Goal: Task Accomplishment & Management: Use online tool/utility

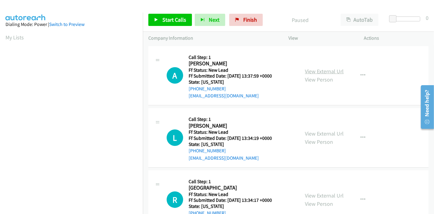
click at [308, 71] on link "View External Url" at bounding box center [324, 71] width 39 height 7
click at [313, 133] on link "View External Url" at bounding box center [324, 133] width 39 height 7
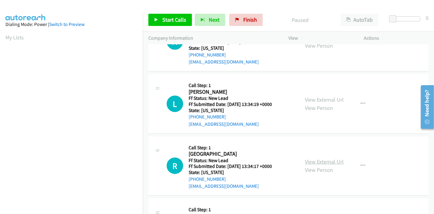
click at [324, 163] on link "View External Url" at bounding box center [324, 161] width 39 height 7
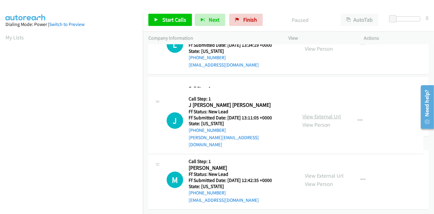
scroll to position [149, 0]
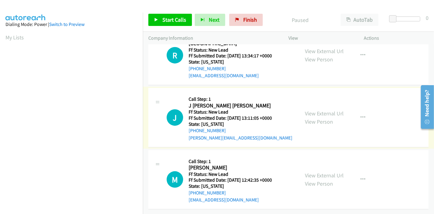
click at [317, 110] on link "View External Url" at bounding box center [324, 113] width 39 height 7
click at [316, 172] on link "View External Url" at bounding box center [324, 175] width 39 height 7
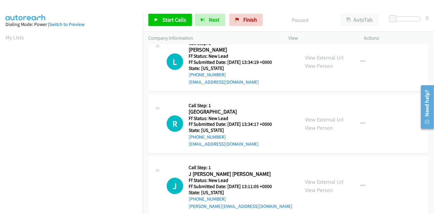
scroll to position [0, 0]
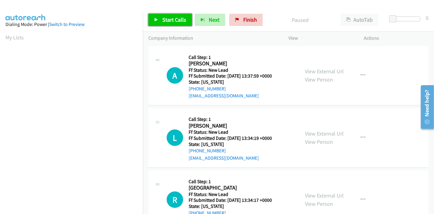
click at [165, 21] on span "Start Calls" at bounding box center [175, 19] width 24 height 7
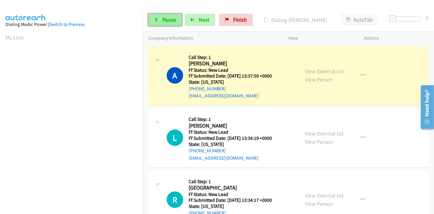
click at [168, 22] on span "Pause" at bounding box center [170, 19] width 14 height 7
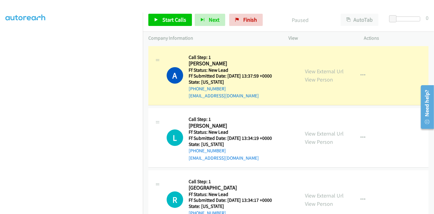
scroll to position [129, 0]
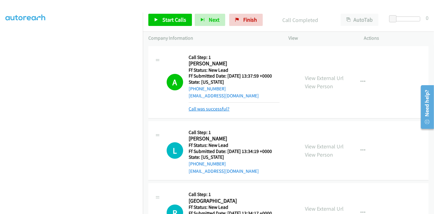
click at [218, 108] on link "Call was successful?" at bounding box center [209, 109] width 41 height 6
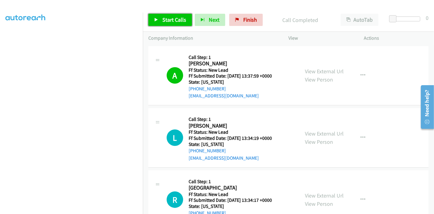
click at [172, 21] on span "Start Calls" at bounding box center [175, 19] width 24 height 7
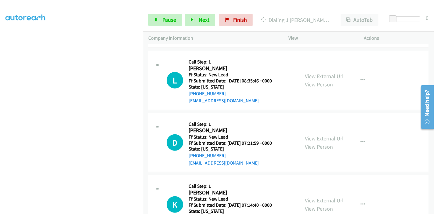
scroll to position [339, 0]
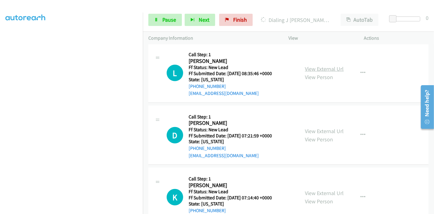
click at [315, 68] on link "View External Url" at bounding box center [324, 68] width 39 height 7
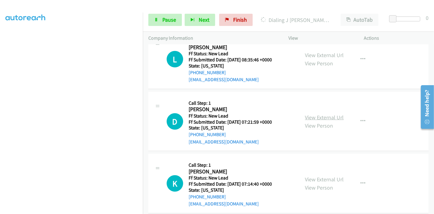
scroll to position [361, 0]
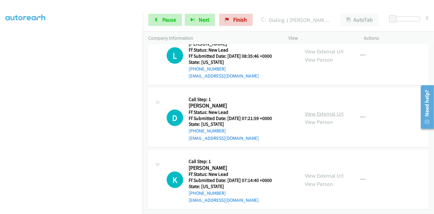
click at [311, 111] on link "View External Url" at bounding box center [324, 113] width 39 height 7
click at [311, 172] on link "View External Url" at bounding box center [324, 175] width 39 height 7
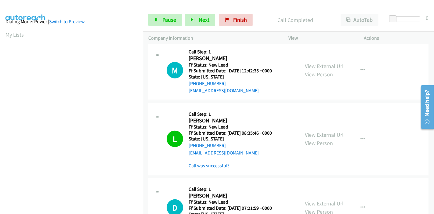
scroll to position [0, 0]
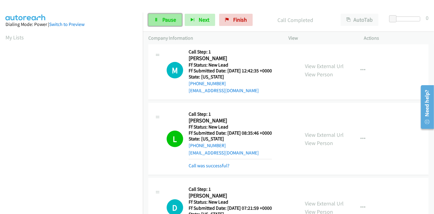
click at [163, 20] on span "Pause" at bounding box center [170, 19] width 14 height 7
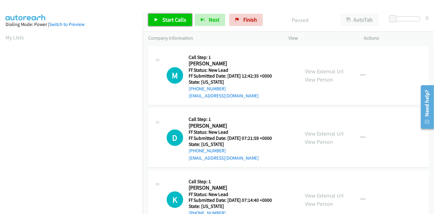
click at [160, 20] on link "Start Calls" at bounding box center [170, 20] width 44 height 12
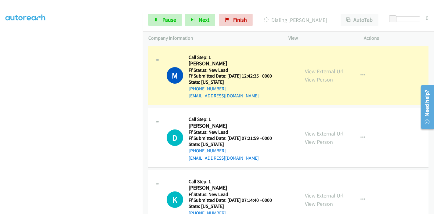
scroll to position [129, 0]
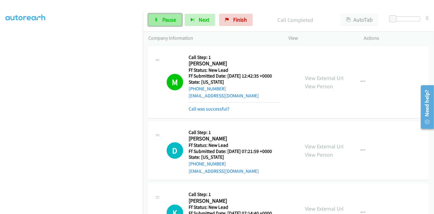
click at [161, 18] on link "Pause" at bounding box center [165, 20] width 34 height 12
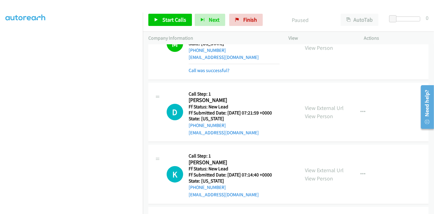
scroll to position [0, 0]
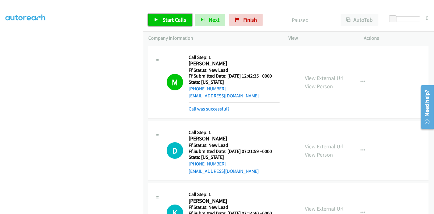
click at [168, 18] on span "Start Calls" at bounding box center [175, 19] width 24 height 7
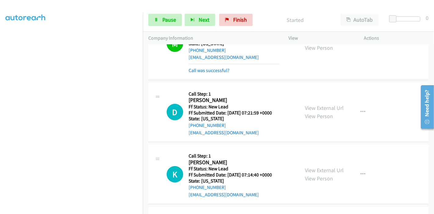
scroll to position [68, 0]
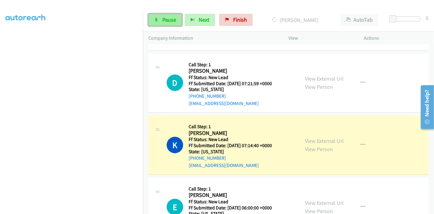
click at [155, 19] on icon at bounding box center [156, 20] width 4 height 4
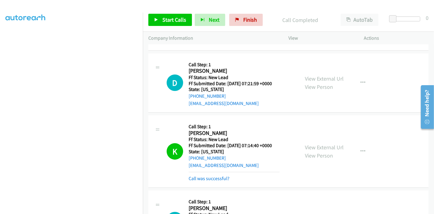
scroll to position [0, 0]
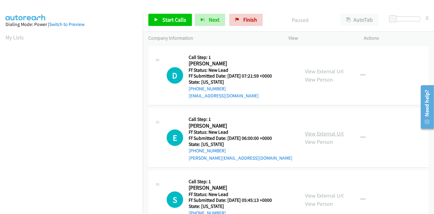
click at [311, 132] on link "View External Url" at bounding box center [324, 133] width 39 height 7
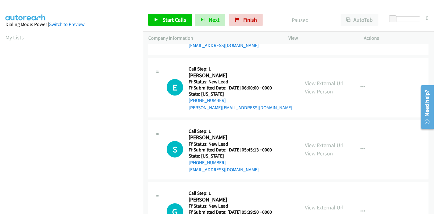
scroll to position [68, 0]
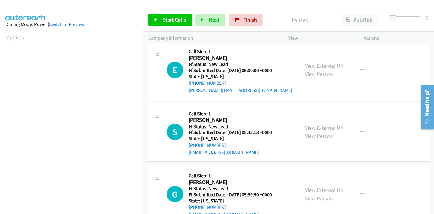
click at [324, 126] on link "View External Url" at bounding box center [324, 127] width 39 height 7
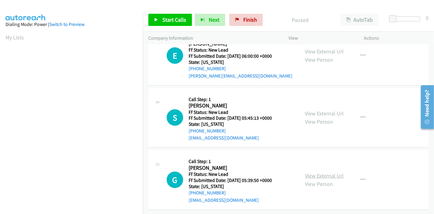
scroll to position [87, 0]
click at [311, 174] on div "View External Url View Person" at bounding box center [324, 180] width 39 height 16
click at [313, 172] on link "View External Url" at bounding box center [324, 175] width 39 height 7
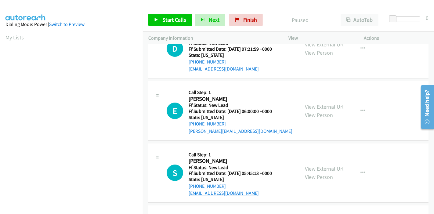
scroll to position [0, 0]
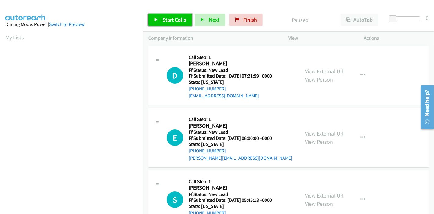
click at [165, 19] on span "Start Calls" at bounding box center [175, 19] width 24 height 7
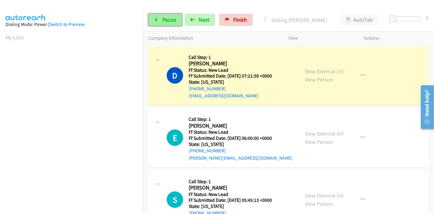
click at [153, 21] on link "Pause" at bounding box center [165, 20] width 34 height 12
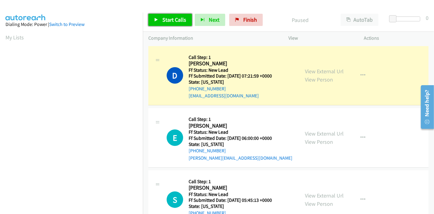
click at [148, 19] on link "Start Calls" at bounding box center [170, 20] width 44 height 12
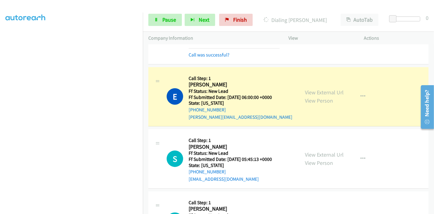
scroll to position [68, 0]
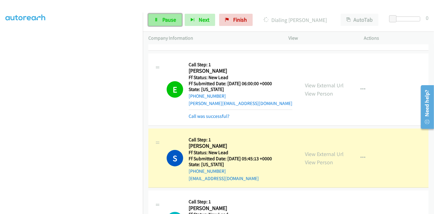
click at [164, 17] on span "Pause" at bounding box center [170, 19] width 14 height 7
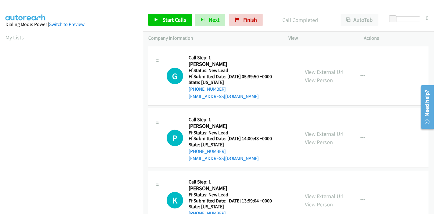
scroll to position [237, 0]
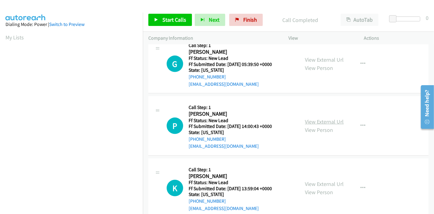
click at [306, 120] on link "View External Url" at bounding box center [324, 121] width 39 height 7
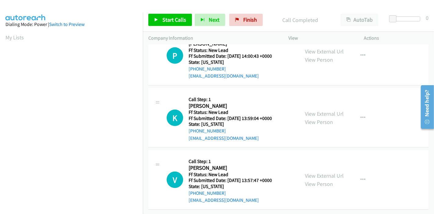
scroll to position [312, 0]
click at [328, 110] on link "View External Url" at bounding box center [324, 113] width 39 height 7
click at [313, 172] on link "View External Url" at bounding box center [324, 175] width 39 height 7
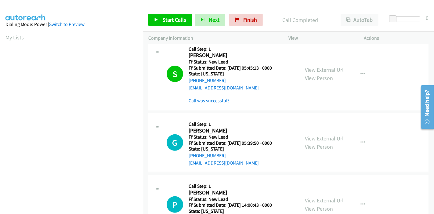
scroll to position [142, 0]
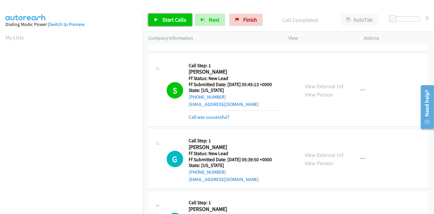
click at [159, 23] on link "Start Calls" at bounding box center [170, 20] width 44 height 12
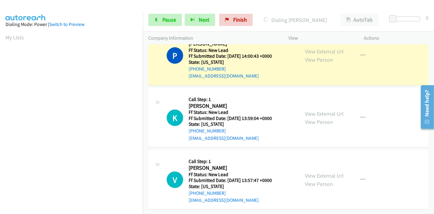
scroll to position [312, 0]
click at [163, 17] on span "Pause" at bounding box center [170, 19] width 14 height 7
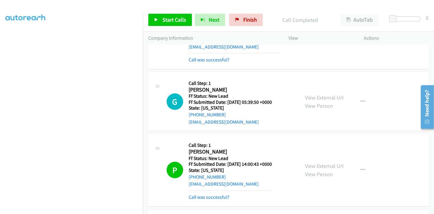
scroll to position [210, 0]
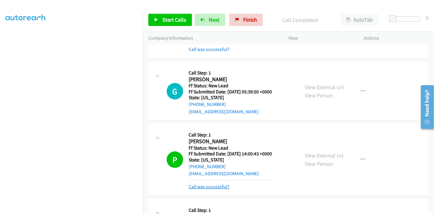
click at [223, 188] on link "Call was successful?" at bounding box center [209, 187] width 41 height 6
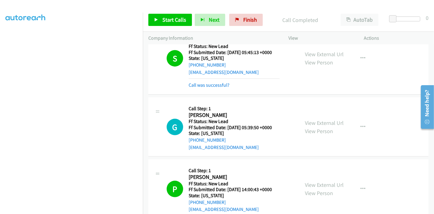
scroll to position [176, 0]
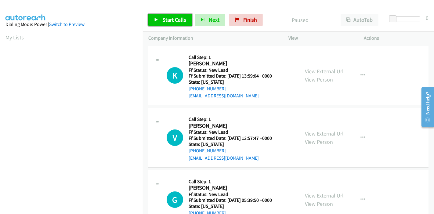
click at [174, 21] on span "Start Calls" at bounding box center [175, 19] width 24 height 7
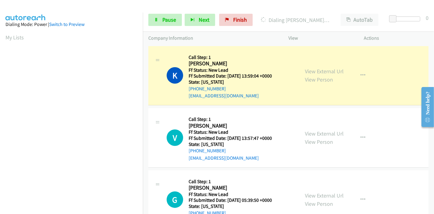
scroll to position [129, 0]
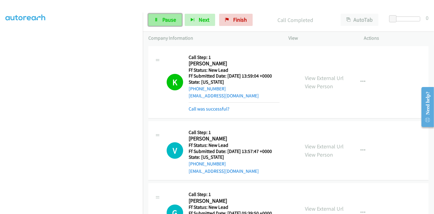
click at [163, 17] on span "Pause" at bounding box center [170, 19] width 14 height 7
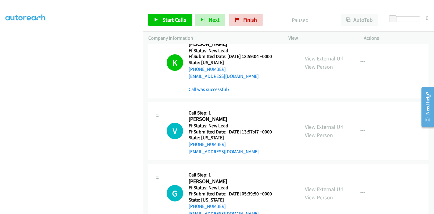
scroll to position [34, 0]
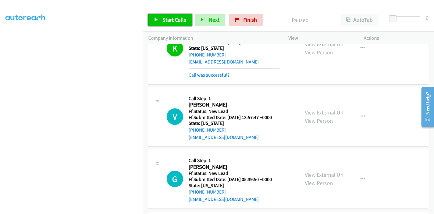
click at [156, 18] on icon at bounding box center [156, 20] width 4 height 4
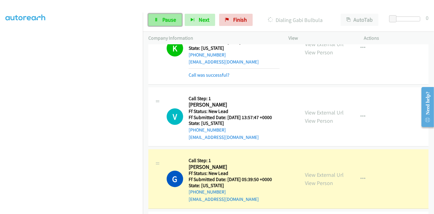
click at [164, 22] on span "Pause" at bounding box center [170, 19] width 14 height 7
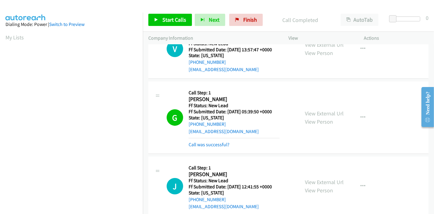
scroll to position [129, 0]
click at [215, 145] on link "Call was successful?" at bounding box center [209, 145] width 41 height 6
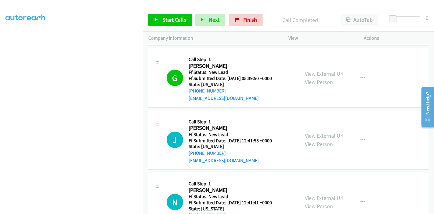
scroll to position [136, 0]
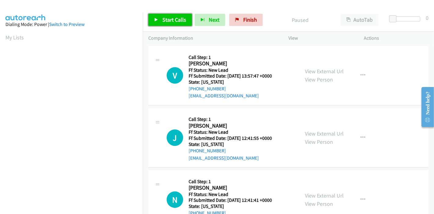
click at [166, 20] on span "Start Calls" at bounding box center [175, 19] width 24 height 7
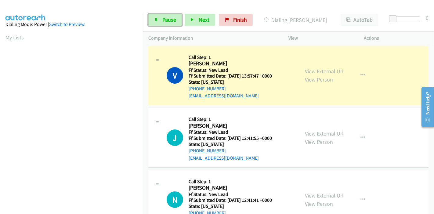
click at [166, 20] on span "Pause" at bounding box center [170, 19] width 14 height 7
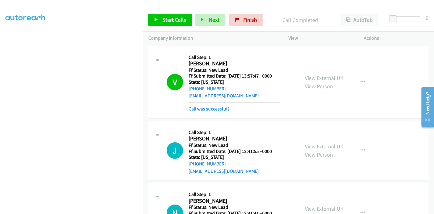
click at [321, 145] on link "View External Url" at bounding box center [324, 146] width 39 height 7
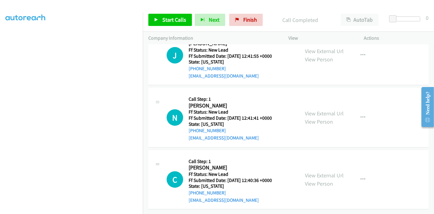
scroll to position [100, 0]
click at [330, 110] on link "View External Url" at bounding box center [324, 113] width 39 height 7
click at [324, 172] on link "View External Url" at bounding box center [324, 175] width 39 height 7
click at [163, 21] on span "Start Calls" at bounding box center [175, 19] width 24 height 7
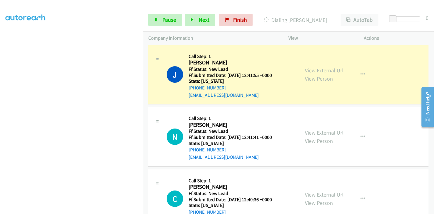
scroll to position [66, 0]
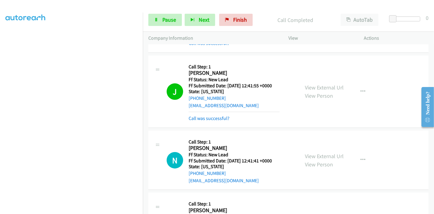
click at [148, 17] on div "Start Calls Pause Next Finish Call Completed AutoTab AutoTab 0" at bounding box center [288, 20] width 291 height 24
click at [156, 20] on icon at bounding box center [156, 20] width 4 height 4
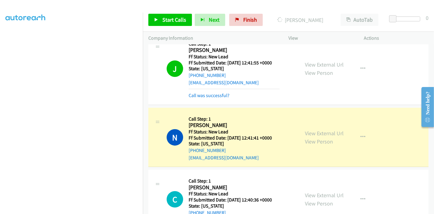
scroll to position [112, 0]
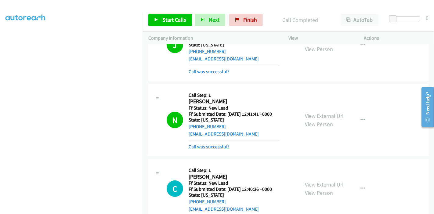
click at [218, 145] on link "Call was successful?" at bounding box center [209, 147] width 41 height 6
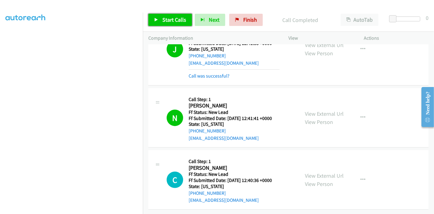
click at [171, 20] on span "Start Calls" at bounding box center [175, 19] width 24 height 7
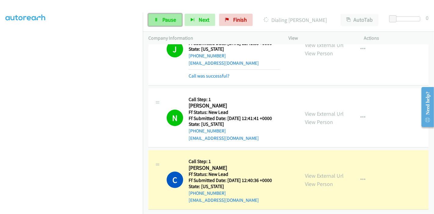
click at [164, 19] on span "Pause" at bounding box center [170, 19] width 14 height 7
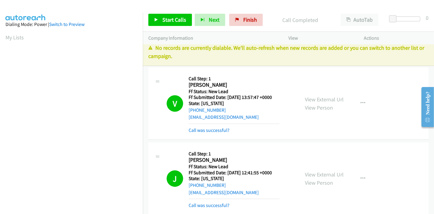
scroll to position [0, 0]
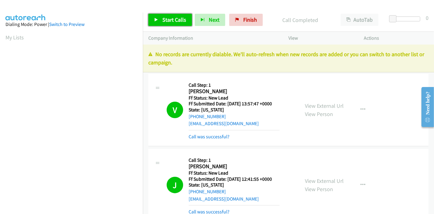
click at [153, 20] on link "Start Calls" at bounding box center [170, 20] width 44 height 12
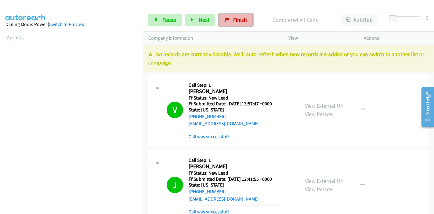
click at [231, 21] on link "Finish" at bounding box center [236, 20] width 34 height 12
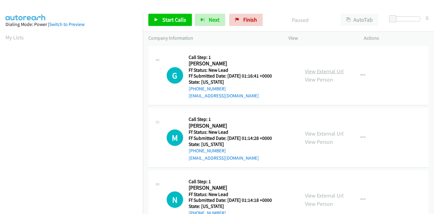
click at [319, 71] on link "View External Url" at bounding box center [324, 71] width 39 height 7
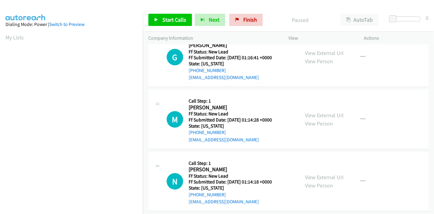
scroll to position [34, 0]
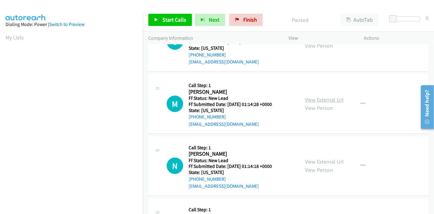
click at [316, 100] on link "View External Url" at bounding box center [324, 99] width 39 height 7
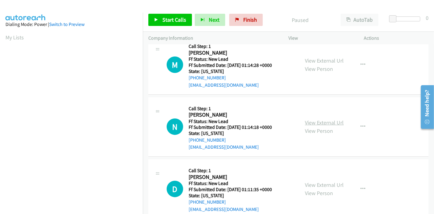
scroll to position [102, 0]
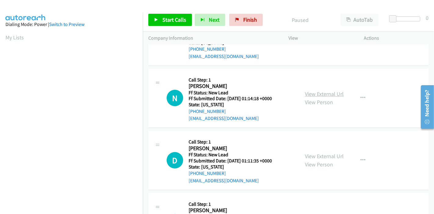
click at [327, 93] on link "View External Url" at bounding box center [324, 93] width 39 height 7
click at [307, 155] on link "View External Url" at bounding box center [324, 156] width 39 height 7
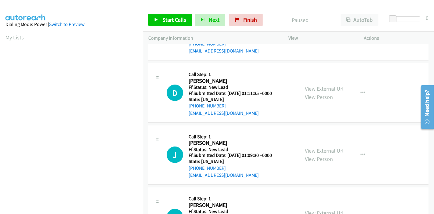
scroll to position [170, 0]
click at [314, 149] on link "View External Url" at bounding box center [324, 150] width 39 height 7
click at [158, 22] on link "Start Calls" at bounding box center [170, 20] width 44 height 12
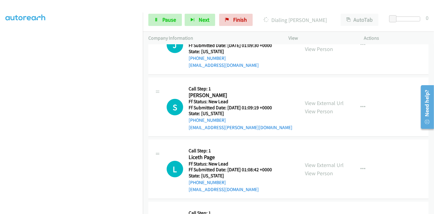
scroll to position [352, 0]
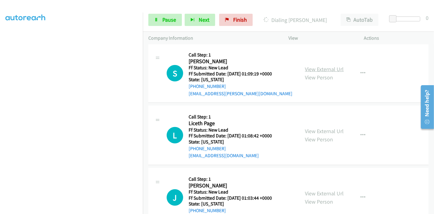
click at [308, 69] on link "View External Url" at bounding box center [324, 69] width 39 height 7
click at [308, 129] on link "View External Url" at bounding box center [324, 131] width 39 height 7
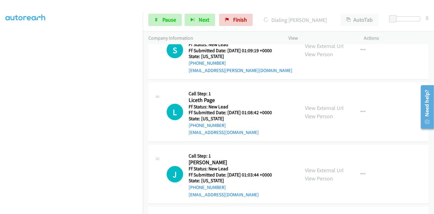
scroll to position [386, 0]
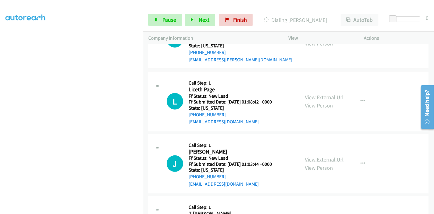
click at [319, 160] on link "View External Url" at bounding box center [324, 159] width 39 height 7
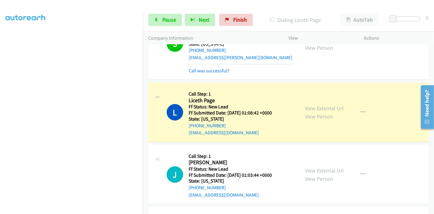
scroll to position [433, 0]
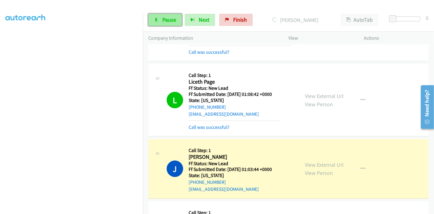
click at [159, 20] on link "Pause" at bounding box center [165, 20] width 34 height 12
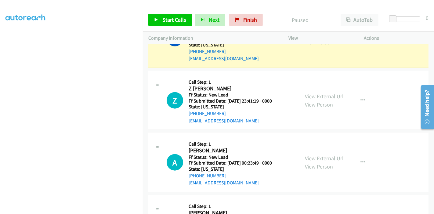
scroll to position [569, 0]
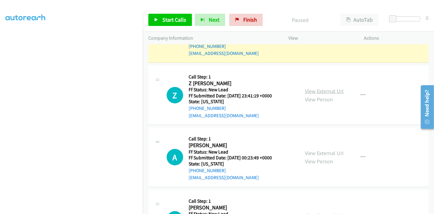
click at [321, 89] on link "View External Url" at bounding box center [324, 91] width 39 height 7
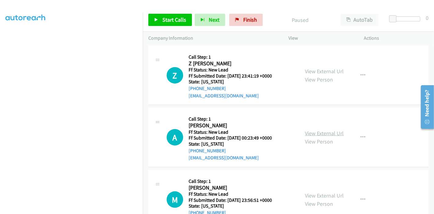
scroll to position [603, 0]
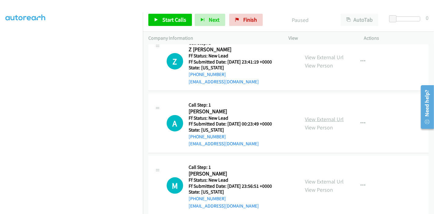
click at [324, 119] on link "View External Url" at bounding box center [324, 119] width 39 height 7
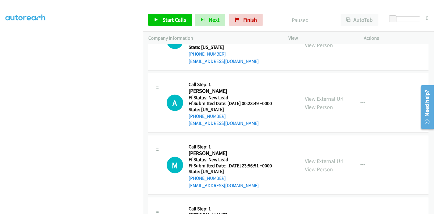
scroll to position [637, 0]
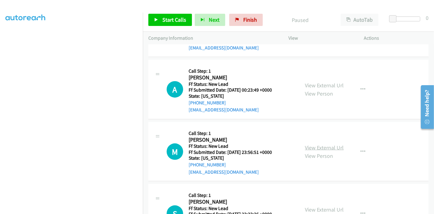
click at [315, 146] on link "View External Url" at bounding box center [324, 147] width 39 height 7
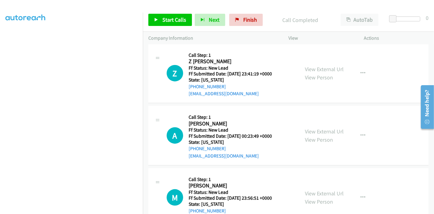
scroll to position [616, 0]
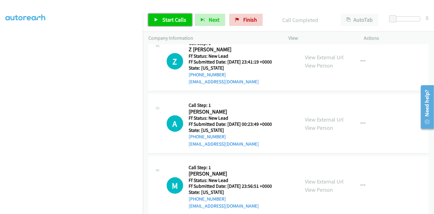
click at [163, 20] on span "Start Calls" at bounding box center [175, 19] width 24 height 7
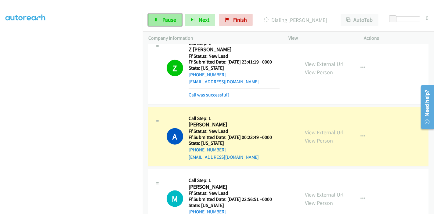
click at [161, 20] on link "Pause" at bounding box center [165, 20] width 34 height 12
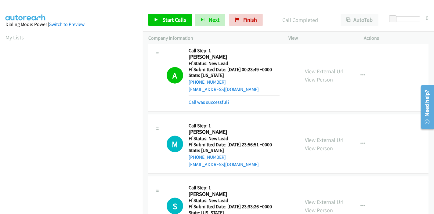
scroll to position [129, 0]
click at [172, 15] on link "Start Calls" at bounding box center [170, 20] width 44 height 12
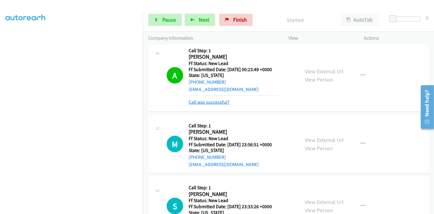
click at [217, 99] on link "Call was successful?" at bounding box center [209, 102] width 41 height 6
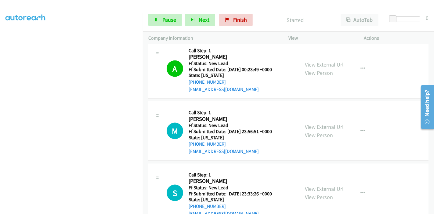
scroll to position [95, 0]
click at [164, 20] on span "Pause" at bounding box center [170, 19] width 14 height 7
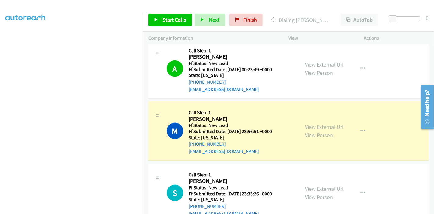
scroll to position [129, 0]
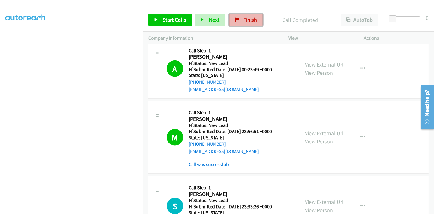
click at [244, 20] on span "Finish" at bounding box center [251, 19] width 14 height 7
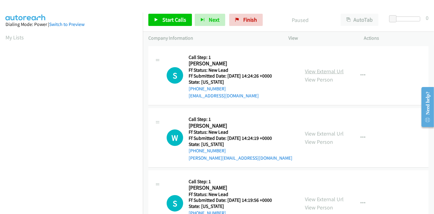
click at [327, 71] on link "View External Url" at bounding box center [324, 71] width 39 height 7
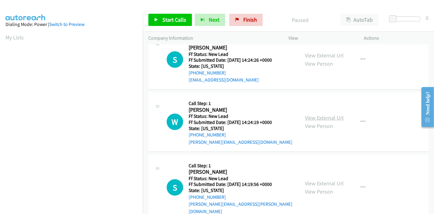
scroll to position [24, 0]
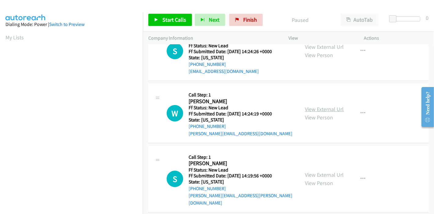
click at [327, 108] on link "View External Url" at bounding box center [324, 109] width 39 height 7
click at [322, 171] on link "View External Url" at bounding box center [324, 174] width 39 height 7
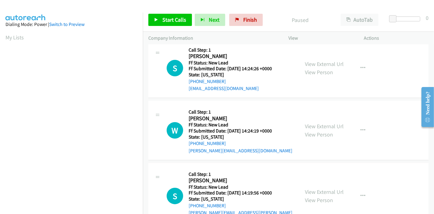
scroll to position [0, 0]
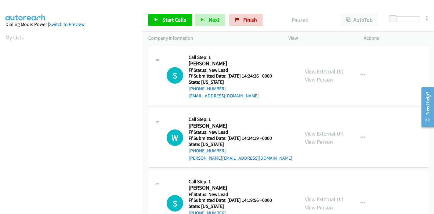
click at [323, 74] on link "View External Url" at bounding box center [324, 71] width 39 height 7
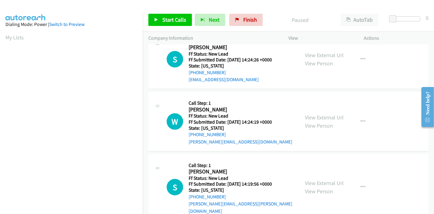
scroll to position [24, 0]
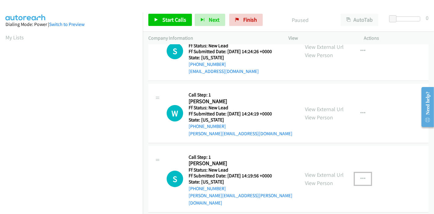
click at [364, 174] on button "button" at bounding box center [363, 179] width 16 height 12
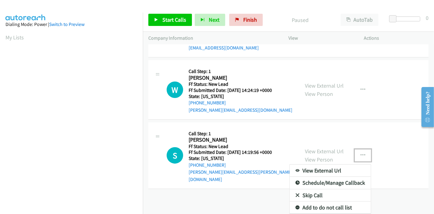
click at [314, 192] on link "Skip Call" at bounding box center [330, 195] width 81 height 12
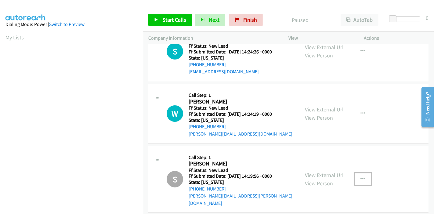
scroll to position [0, 0]
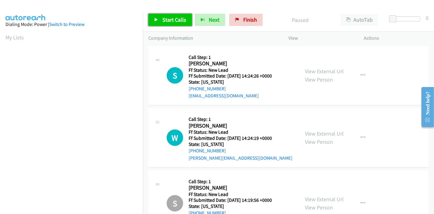
click at [166, 22] on span "Start Calls" at bounding box center [175, 19] width 24 height 7
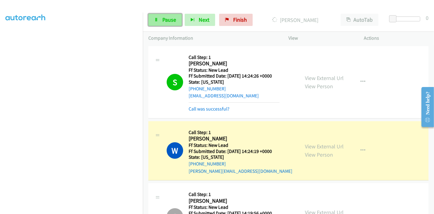
click at [173, 20] on span "Pause" at bounding box center [170, 19] width 14 height 7
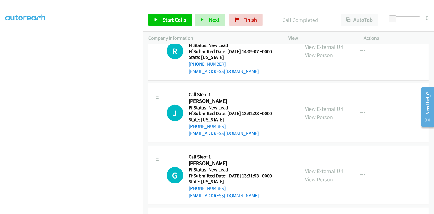
scroll to position [163, 0]
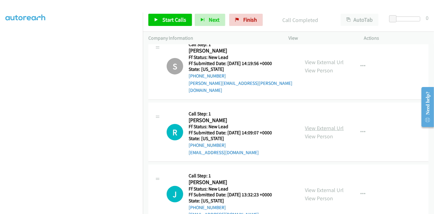
click at [324, 125] on link "View External Url" at bounding box center [324, 128] width 39 height 7
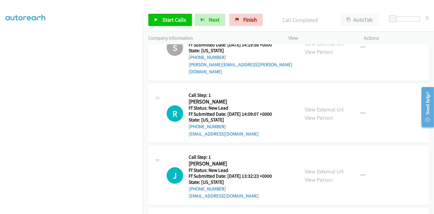
scroll to position [197, 0]
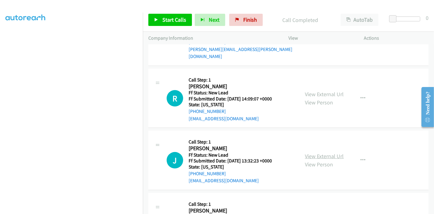
click at [320, 153] on link "View External Url" at bounding box center [324, 156] width 39 height 7
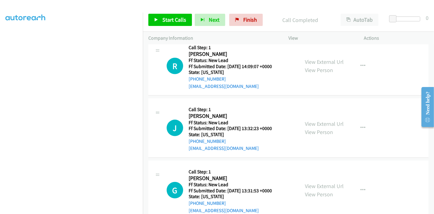
scroll to position [265, 0]
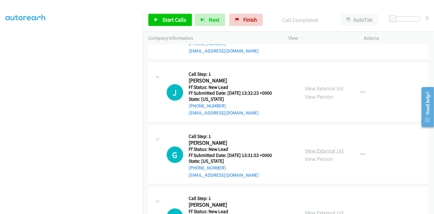
click at [317, 147] on link "View External Url" at bounding box center [324, 150] width 39 height 7
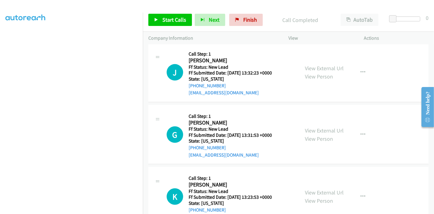
scroll to position [299, 0]
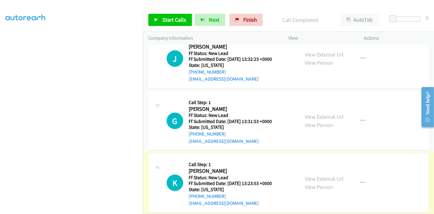
click at [318, 175] on link "View External Url" at bounding box center [324, 178] width 39 height 7
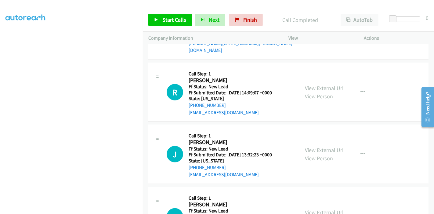
scroll to position [203, 0]
click at [167, 21] on span "Start Calls" at bounding box center [175, 19] width 24 height 7
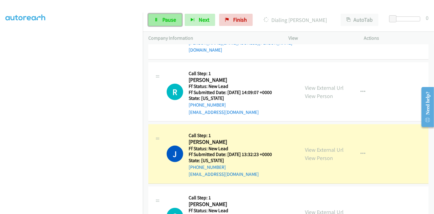
click at [154, 17] on link "Pause" at bounding box center [165, 20] width 34 height 12
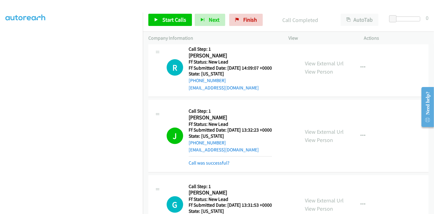
scroll to position [210, 0]
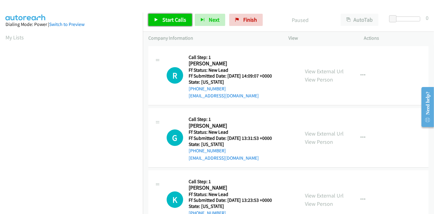
click at [161, 19] on link "Start Calls" at bounding box center [170, 20] width 44 height 12
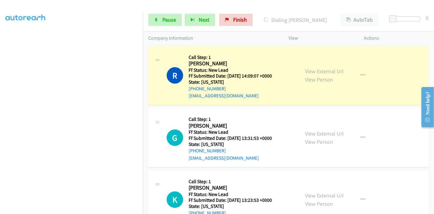
scroll to position [129, 0]
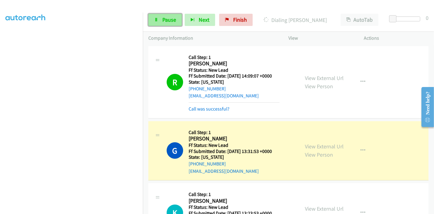
click at [161, 19] on link "Pause" at bounding box center [165, 20] width 34 height 12
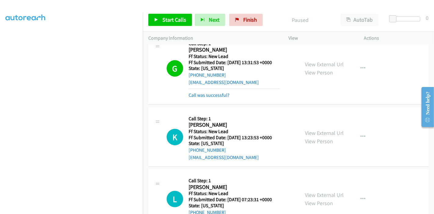
scroll to position [67, 0]
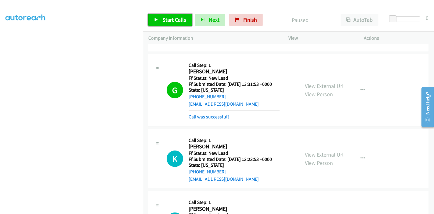
click at [164, 19] on span "Start Calls" at bounding box center [175, 19] width 24 height 7
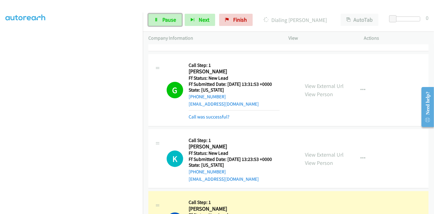
click at [164, 19] on span "Pause" at bounding box center [170, 19] width 14 height 7
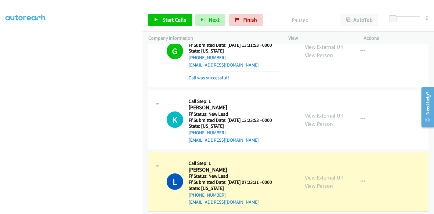
scroll to position [169, 0]
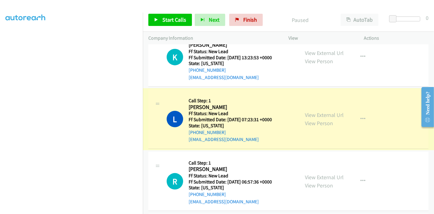
click at [318, 114] on link "View External Url" at bounding box center [324, 115] width 39 height 7
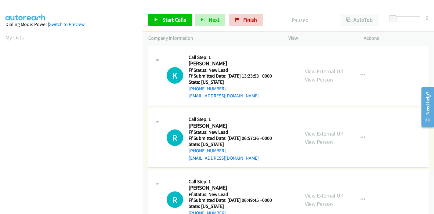
click at [313, 130] on link "View External Url" at bounding box center [324, 133] width 39 height 7
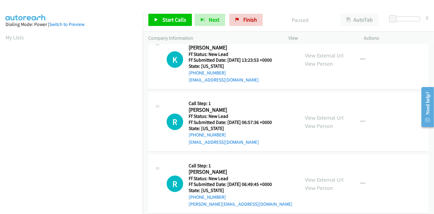
scroll to position [24, 0]
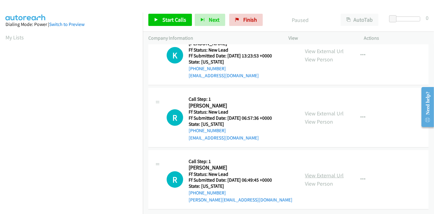
click at [331, 173] on link "View External Url" at bounding box center [324, 175] width 39 height 7
click at [160, 20] on link "Start Calls" at bounding box center [170, 20] width 44 height 12
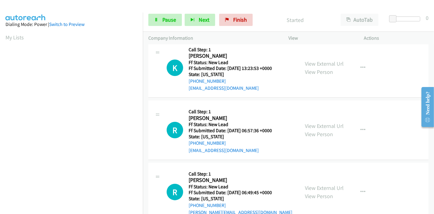
scroll to position [0, 0]
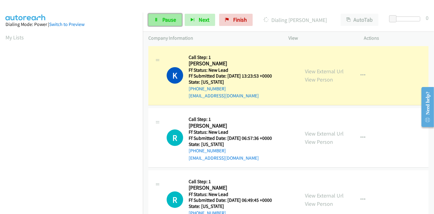
click at [163, 20] on span "Pause" at bounding box center [170, 19] width 14 height 7
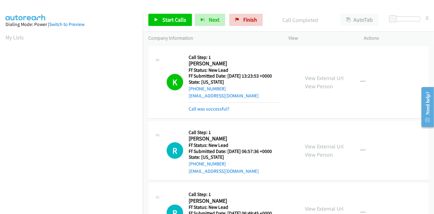
scroll to position [129, 0]
click at [219, 107] on link "Call was successful?" at bounding box center [209, 109] width 41 height 6
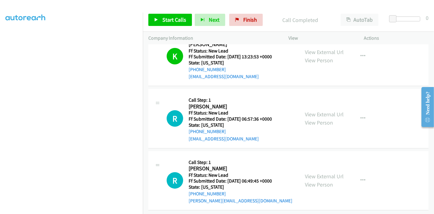
scroll to position [24, 0]
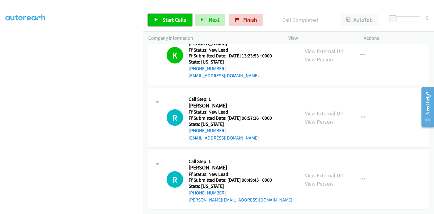
click at [169, 21] on span "Start Calls" at bounding box center [175, 19] width 24 height 7
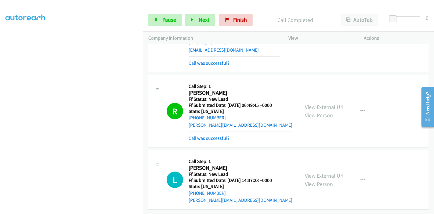
scroll to position [112, 0]
click at [168, 23] on span "Pause" at bounding box center [170, 19] width 14 height 7
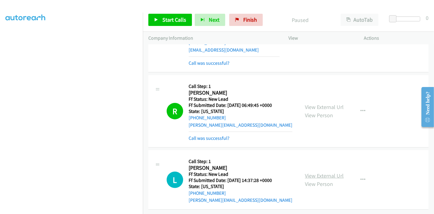
click at [313, 172] on link "View External Url" at bounding box center [324, 175] width 39 height 7
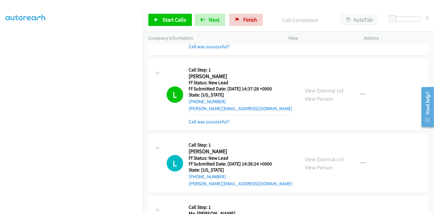
scroll to position [181, 0]
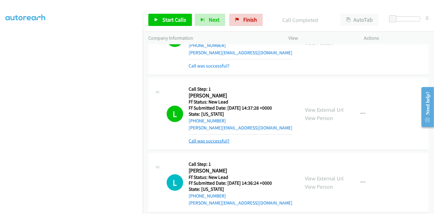
click at [200, 139] on link "Call was successful?" at bounding box center [209, 141] width 41 height 6
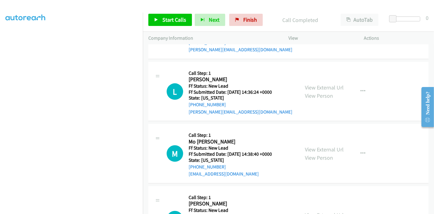
scroll to position [219, 0]
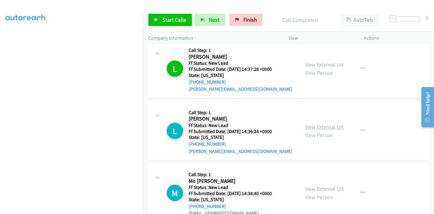
click at [324, 125] on link "View External Url" at bounding box center [324, 126] width 39 height 7
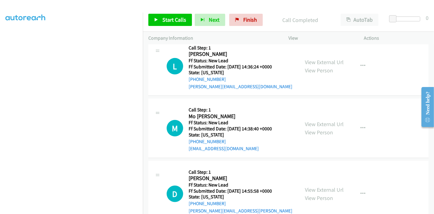
scroll to position [321, 0]
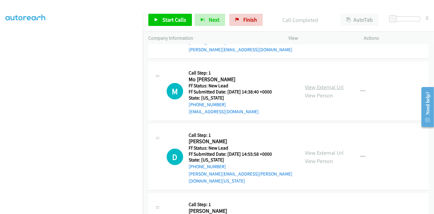
click at [338, 88] on link "View External Url" at bounding box center [324, 87] width 39 height 7
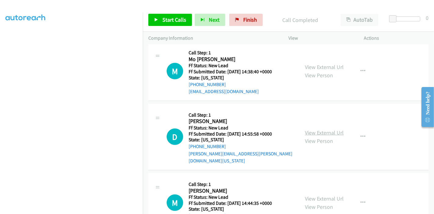
scroll to position [355, 0]
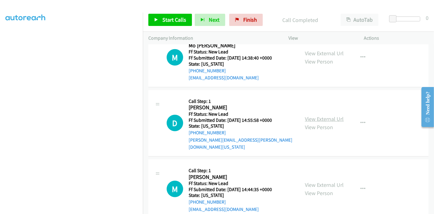
click at [328, 116] on link "View External Url" at bounding box center [324, 118] width 39 height 7
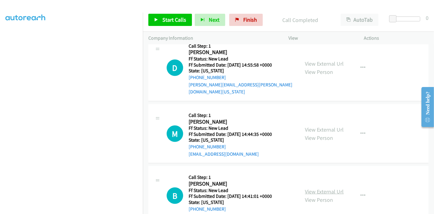
scroll to position [423, 0]
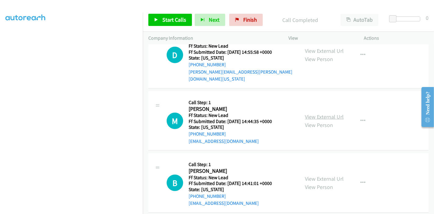
click at [324, 113] on link "View External Url" at bounding box center [324, 116] width 39 height 7
click at [323, 175] on link "View External Url" at bounding box center [324, 178] width 39 height 7
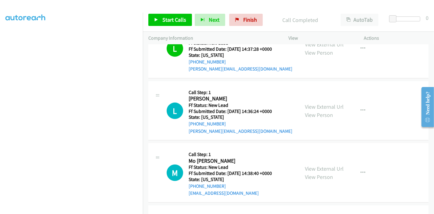
scroll to position [253, 0]
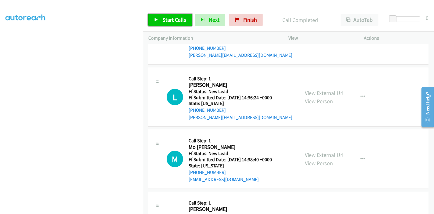
click at [167, 19] on span "Start Calls" at bounding box center [175, 19] width 24 height 7
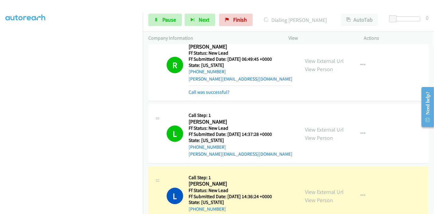
scroll to position [152, 0]
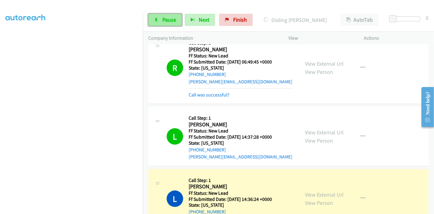
click at [168, 16] on span "Pause" at bounding box center [170, 19] width 14 height 7
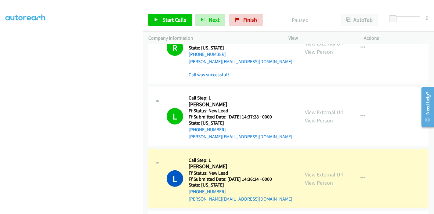
scroll to position [185, 0]
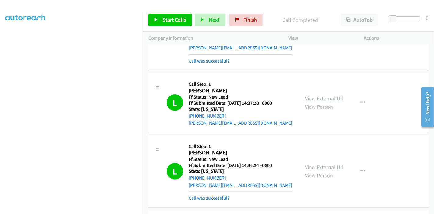
click at [328, 97] on link "View External Url" at bounding box center [324, 98] width 39 height 7
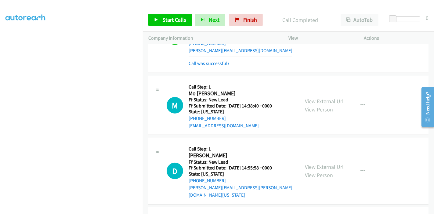
scroll to position [355, 0]
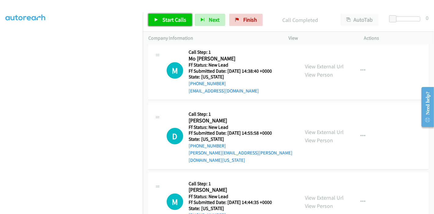
click at [166, 19] on span "Start Calls" at bounding box center [175, 19] width 24 height 7
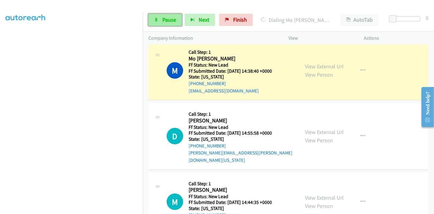
click at [159, 20] on link "Pause" at bounding box center [165, 20] width 34 height 12
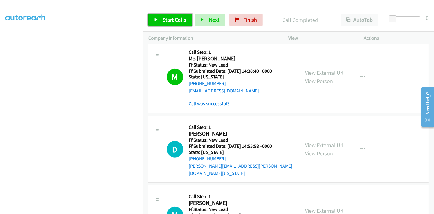
click at [157, 22] on link "Start Calls" at bounding box center [170, 20] width 44 height 12
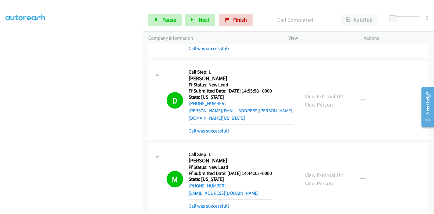
scroll to position [512, 0]
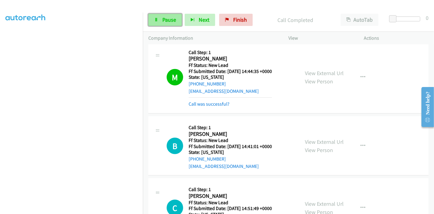
click at [161, 23] on link "Pause" at bounding box center [165, 20] width 34 height 12
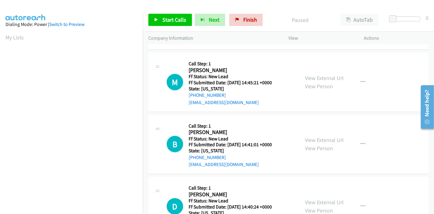
scroll to position [87, 0]
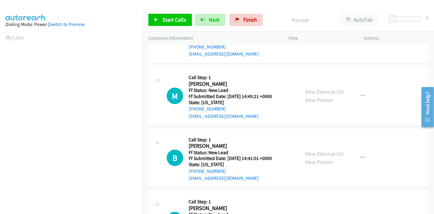
scroll to position [40, 0]
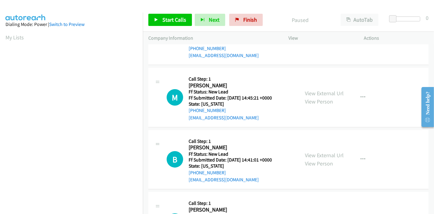
drag, startPoint x: 433, startPoint y: 142, endPoint x: 17, endPoint y: 31, distance: 430.3
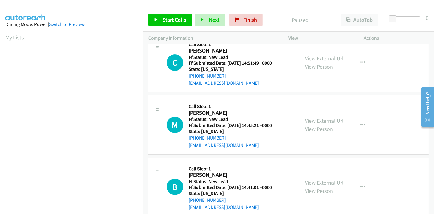
scroll to position [0, 0]
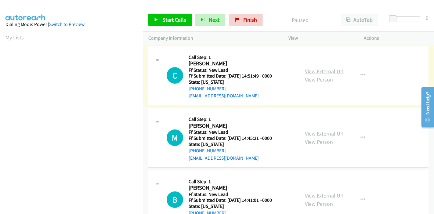
click at [320, 71] on link "View External Url" at bounding box center [324, 71] width 39 height 7
click at [317, 133] on link "View External Url" at bounding box center [324, 133] width 39 height 7
click at [166, 18] on span "Start Calls" at bounding box center [175, 19] width 24 height 7
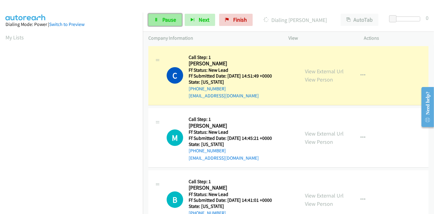
click at [156, 23] on link "Pause" at bounding box center [165, 20] width 34 height 12
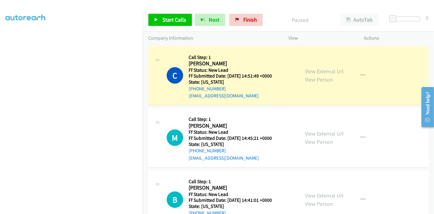
scroll to position [129, 0]
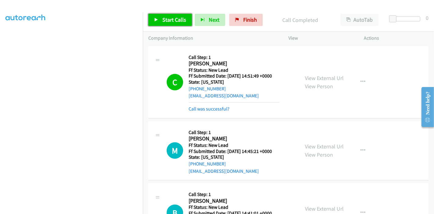
click at [166, 18] on span "Start Calls" at bounding box center [175, 19] width 24 height 7
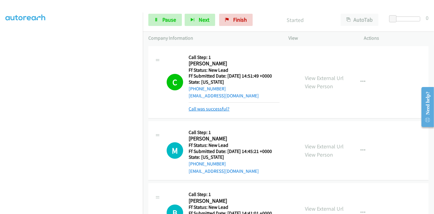
click at [200, 108] on link "Call was successful?" at bounding box center [209, 109] width 41 height 6
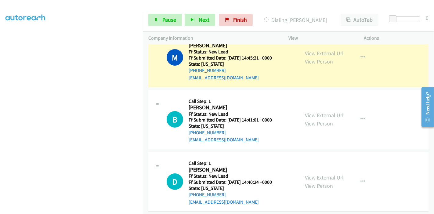
scroll to position [87, 0]
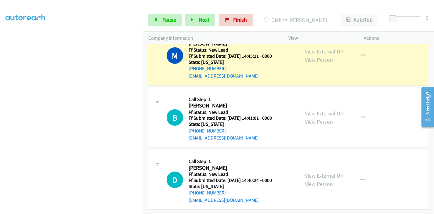
click at [316, 172] on link "View External Url" at bounding box center [324, 175] width 39 height 7
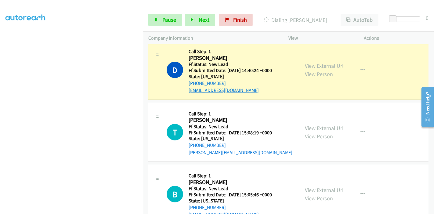
scroll to position [203, 0]
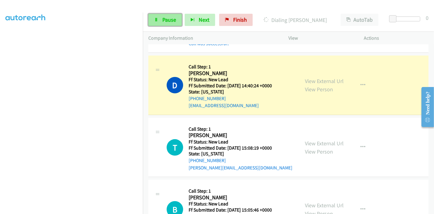
click at [163, 18] on span "Pause" at bounding box center [170, 19] width 14 height 7
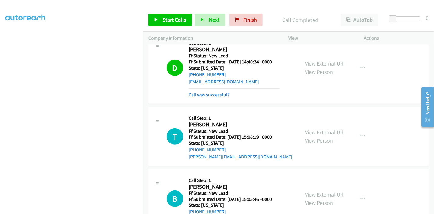
scroll to position [250, 0]
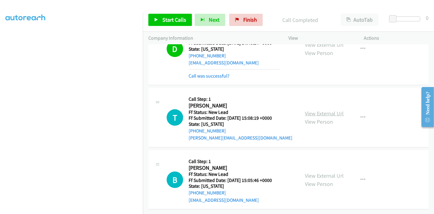
click at [321, 110] on link "View External Url" at bounding box center [324, 113] width 39 height 7
click at [313, 172] on link "View External Url" at bounding box center [324, 175] width 39 height 7
click at [167, 18] on span "Start Calls" at bounding box center [175, 19] width 24 height 7
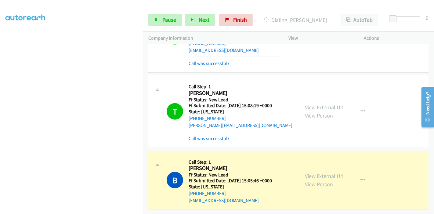
scroll to position [263, 0]
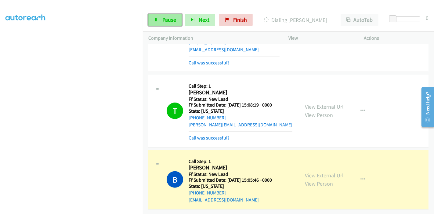
click at [157, 18] on icon at bounding box center [156, 20] width 4 height 4
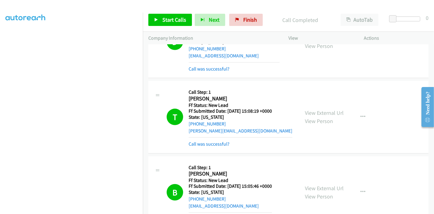
scroll to position [303, 0]
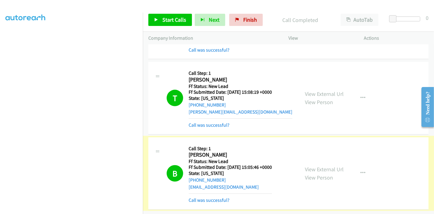
click at [222, 197] on link "Call was successful?" at bounding box center [209, 200] width 41 height 6
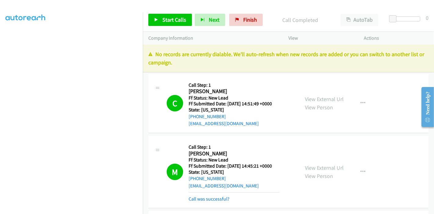
scroll to position [0, 0]
click at [244, 20] on span "Finish" at bounding box center [251, 19] width 14 height 7
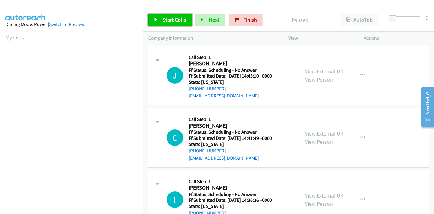
click at [181, 22] on span "Start Calls" at bounding box center [175, 19] width 24 height 7
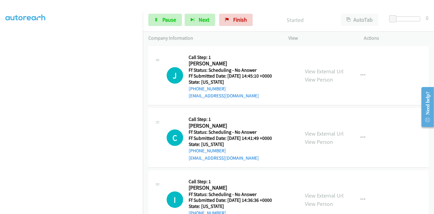
scroll to position [129, 0]
click at [335, 70] on link "View External Url" at bounding box center [324, 71] width 39 height 7
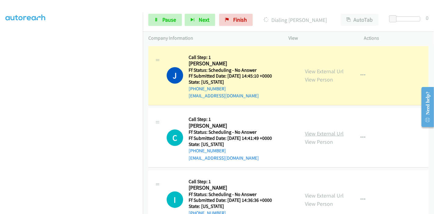
click at [326, 131] on link "View External Url" at bounding box center [324, 133] width 39 height 7
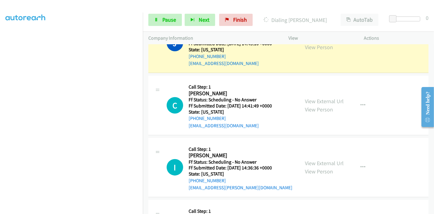
scroll to position [68, 0]
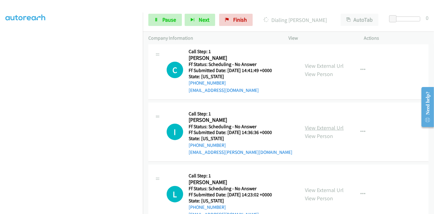
click at [325, 126] on link "View External Url" at bounding box center [324, 127] width 39 height 7
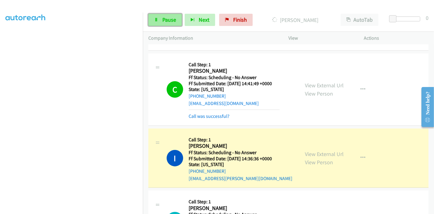
click at [165, 18] on span "Pause" at bounding box center [170, 19] width 14 height 7
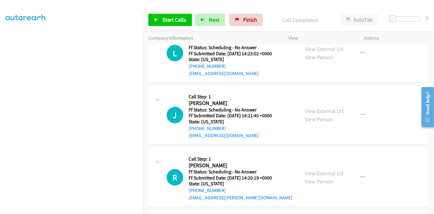
scroll to position [237, 0]
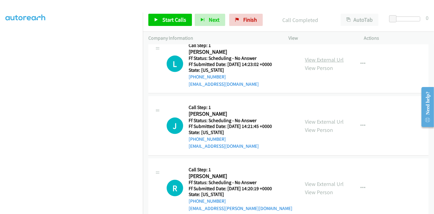
click at [334, 59] on link "View External Url" at bounding box center [324, 59] width 39 height 7
click at [320, 120] on link "View External Url" at bounding box center [324, 121] width 39 height 7
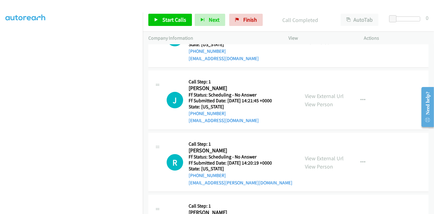
scroll to position [271, 0]
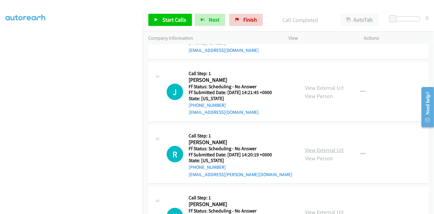
click at [324, 149] on link "View External Url" at bounding box center [324, 150] width 39 height 7
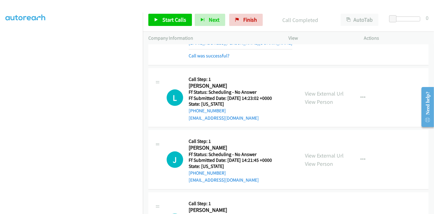
scroll to position [237, 0]
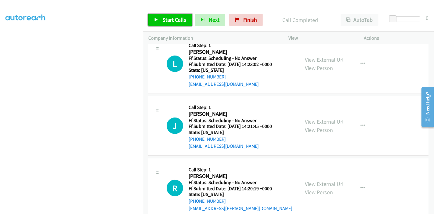
click at [174, 20] on span "Start Calls" at bounding box center [175, 19] width 24 height 7
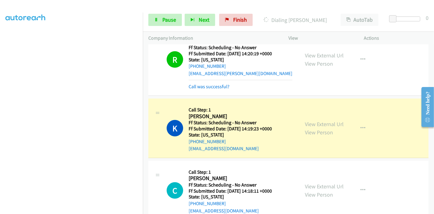
scroll to position [407, 0]
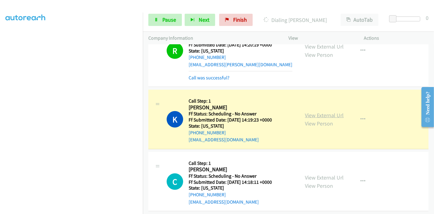
click at [318, 112] on link "View External Url" at bounding box center [324, 115] width 39 height 7
click at [321, 175] on link "View External Url" at bounding box center [324, 177] width 39 height 7
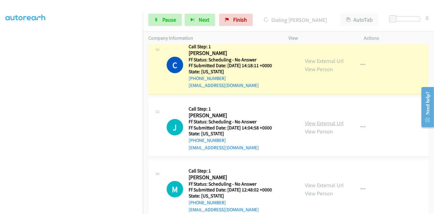
scroll to position [543, 0]
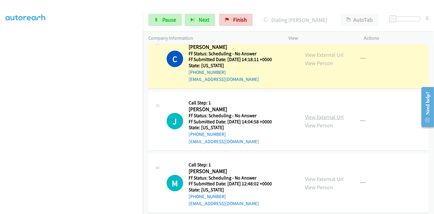
click at [305, 114] on link "View External Url" at bounding box center [324, 117] width 39 height 7
click at [314, 176] on link "View External Url" at bounding box center [324, 179] width 39 height 7
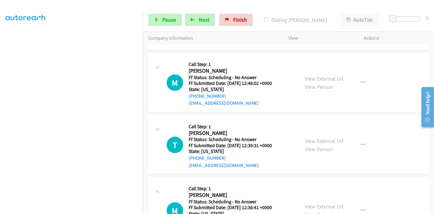
scroll to position [645, 0]
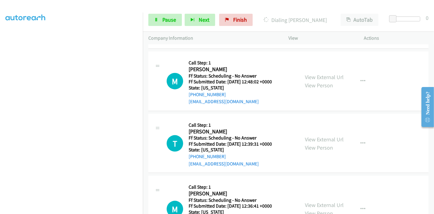
click at [318, 141] on div "View External Url View Person" at bounding box center [324, 143] width 39 height 16
click at [318, 139] on link "View External Url" at bounding box center [324, 139] width 39 height 7
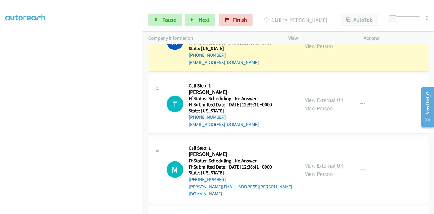
scroll to position [726, 0]
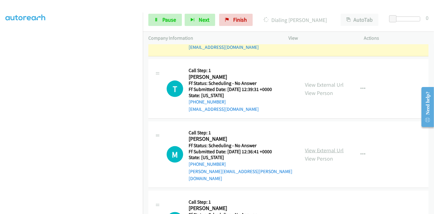
click at [320, 147] on link "View External Url" at bounding box center [324, 150] width 39 height 7
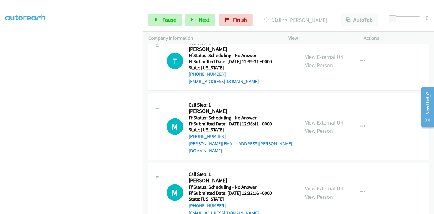
scroll to position [760, 0]
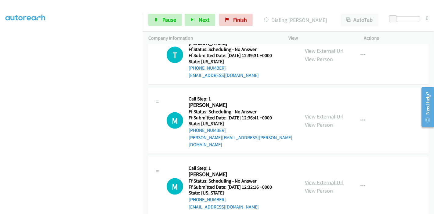
click at [316, 179] on link "View External Url" at bounding box center [324, 182] width 39 height 7
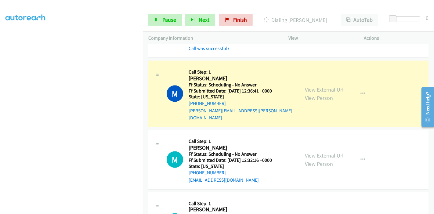
scroll to position [827, 0]
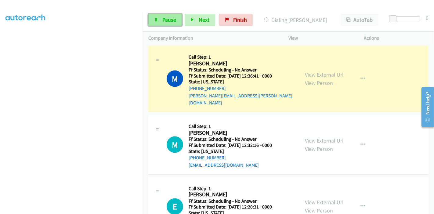
click at [163, 21] on span "Pause" at bounding box center [170, 19] width 14 height 7
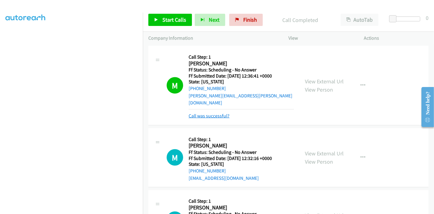
click at [221, 113] on link "Call was successful?" at bounding box center [209, 116] width 41 height 6
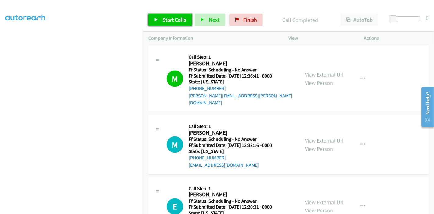
click at [172, 20] on span "Start Calls" at bounding box center [175, 19] width 24 height 7
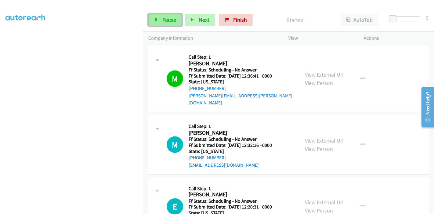
click at [164, 16] on link "Pause" at bounding box center [165, 20] width 34 height 12
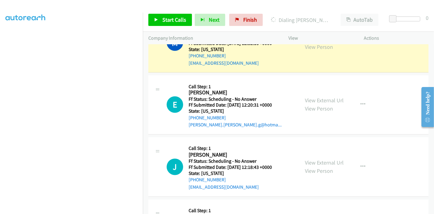
scroll to position [862, 0]
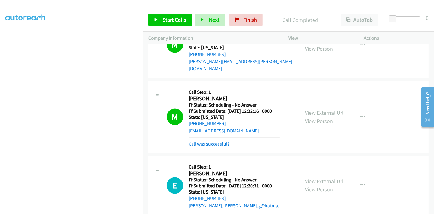
click at [216, 141] on link "Call was successful?" at bounding box center [209, 144] width 41 height 6
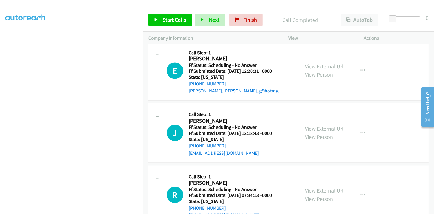
scroll to position [896, 0]
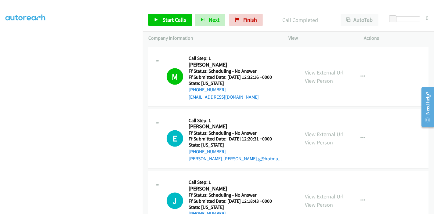
click at [246, 13] on div "Start Calls Pause Next Finish Call Completed AutoTab AutoTab 0" at bounding box center [288, 20] width 291 height 24
click at [244, 18] on span "Finish" at bounding box center [251, 19] width 14 height 7
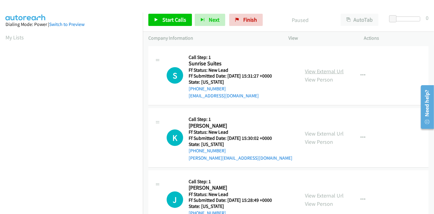
click at [318, 69] on link "View External Url" at bounding box center [324, 71] width 39 height 7
click at [311, 131] on link "View External Url" at bounding box center [324, 133] width 39 height 7
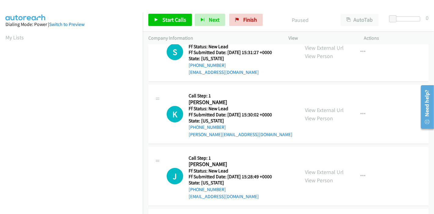
scroll to position [34, 0]
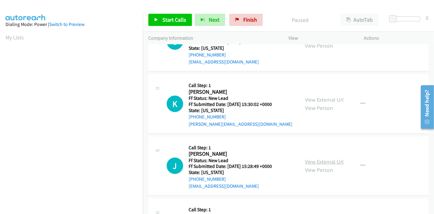
click at [317, 158] on link "View External Url" at bounding box center [324, 161] width 39 height 7
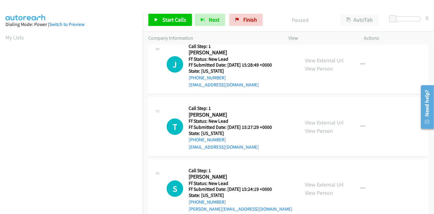
scroll to position [136, 0]
click at [326, 121] on link "View External Url" at bounding box center [324, 122] width 39 height 7
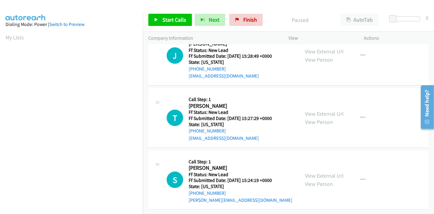
scroll to position [149, 0]
click at [308, 172] on link "View External Url" at bounding box center [324, 175] width 39 height 7
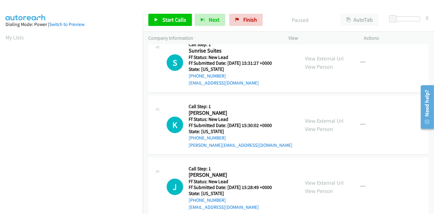
scroll to position [0, 0]
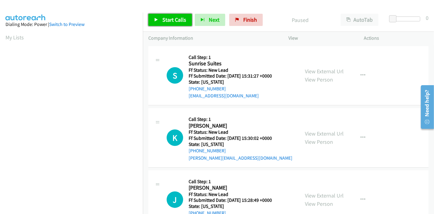
click at [163, 18] on span "Start Calls" at bounding box center [175, 19] width 24 height 7
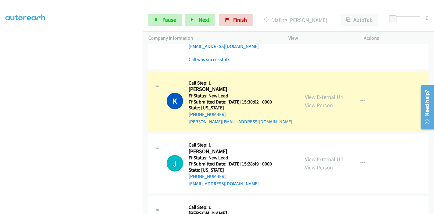
scroll to position [68, 0]
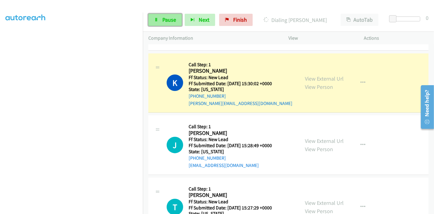
click at [163, 22] on span "Pause" at bounding box center [170, 19] width 14 height 7
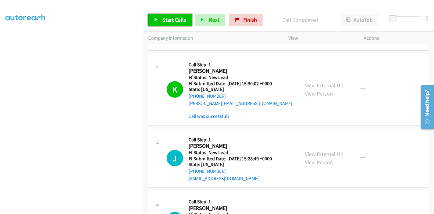
click at [167, 20] on span "Start Calls" at bounding box center [175, 19] width 24 height 7
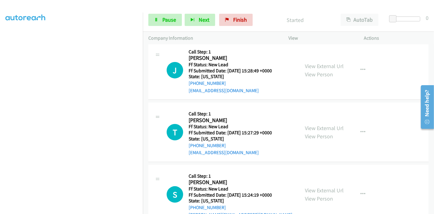
scroll to position [141, 0]
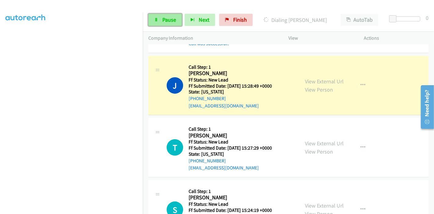
click at [168, 19] on span "Pause" at bounding box center [170, 19] width 14 height 7
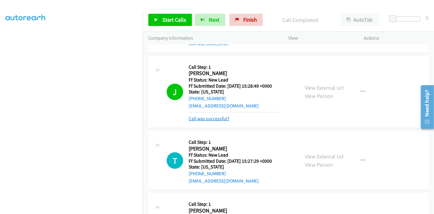
click at [213, 119] on link "Call was successful?" at bounding box center [209, 119] width 41 height 6
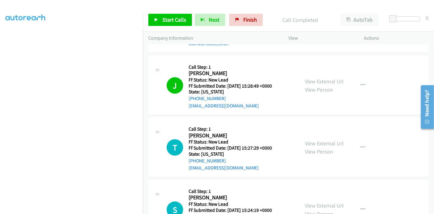
scroll to position [107, 0]
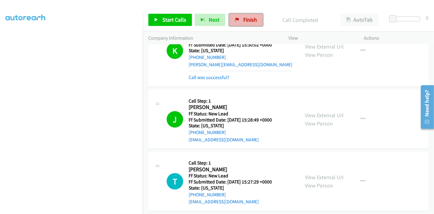
click at [248, 20] on span "Finish" at bounding box center [251, 19] width 14 height 7
